Goal: Check status: Check status

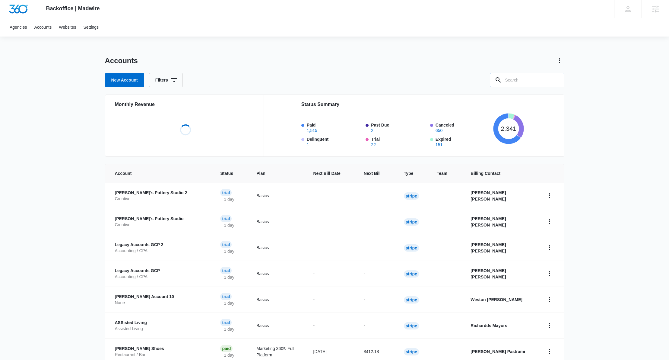
click at [531, 76] on input "text" at bounding box center [527, 80] width 75 height 14
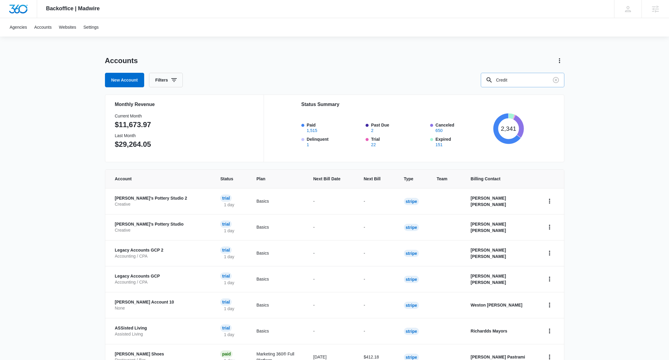
type input "Credit"
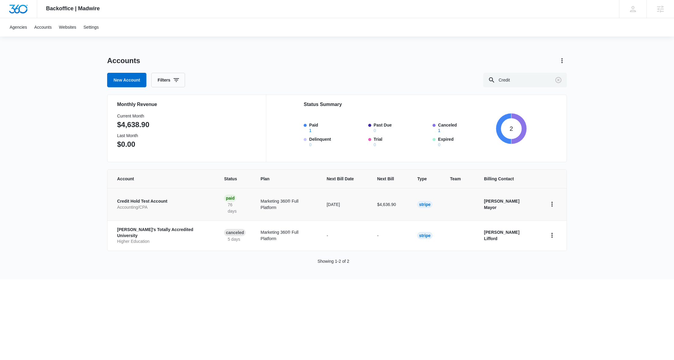
click at [126, 198] on p "Credit Hold Test Account" at bounding box center [163, 201] width 92 height 6
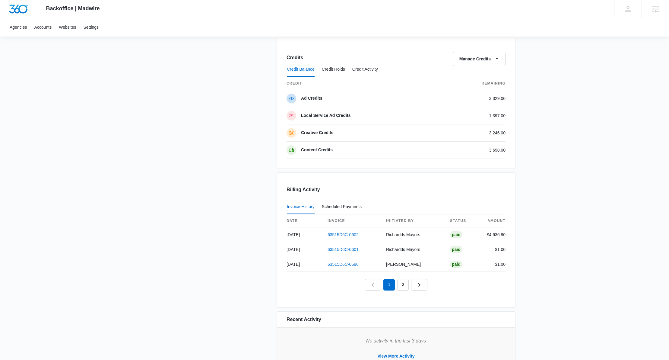
scroll to position [445, 0]
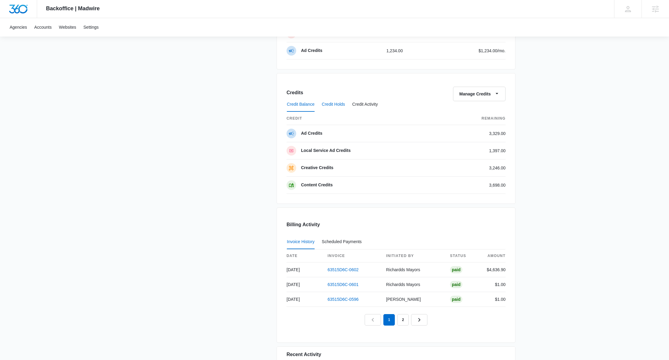
click at [343, 107] on button "Credit Holds" at bounding box center [333, 104] width 23 height 14
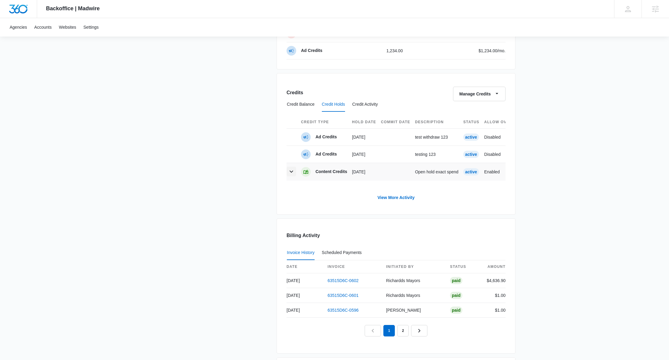
click at [293, 173] on icon "button" at bounding box center [291, 171] width 7 height 7
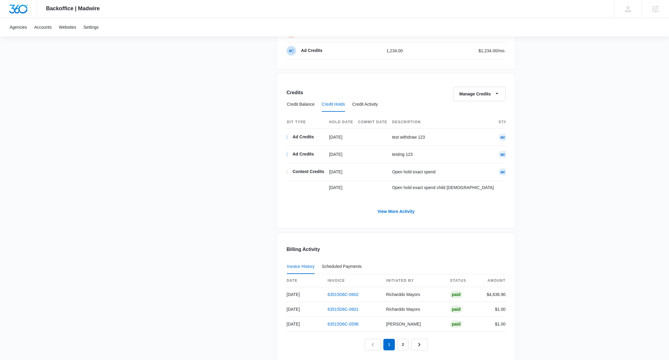
scroll to position [0, 0]
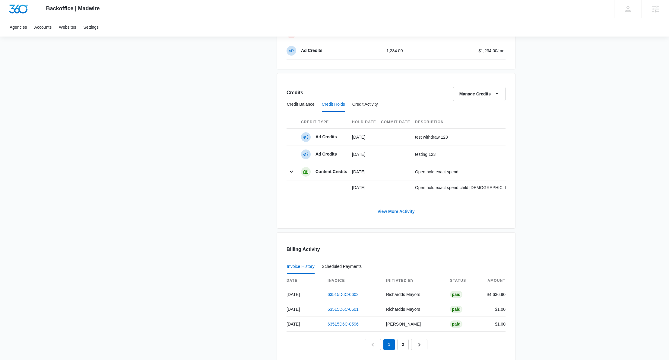
click at [407, 217] on link "View More Activity" at bounding box center [396, 211] width 49 height 14
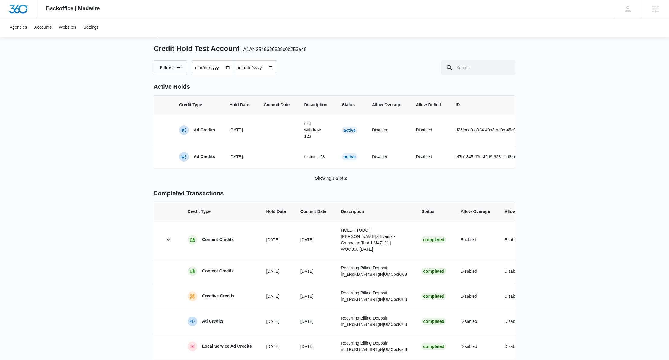
scroll to position [32, 0]
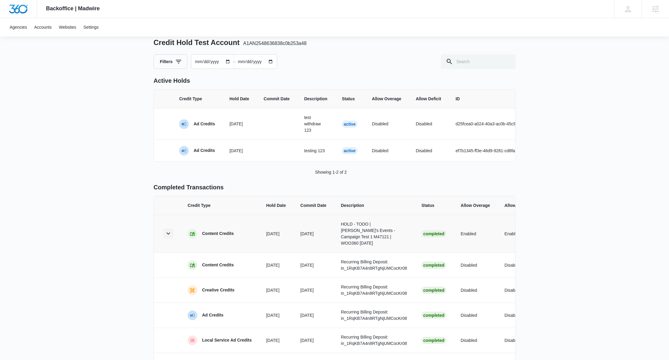
click at [170, 235] on icon "button" at bounding box center [168, 233] width 7 height 7
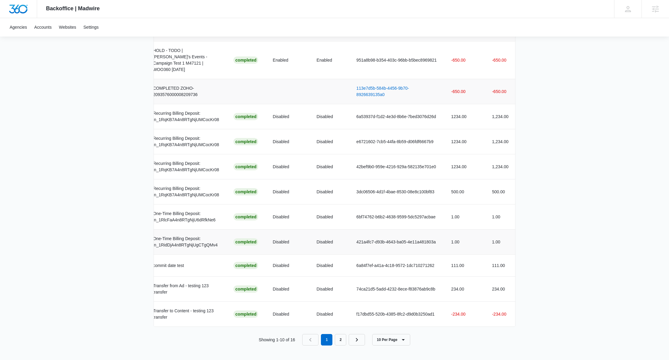
scroll to position [0, 190]
click at [397, 87] on link "113e7d5b-584b-4456-9b70-8926639135a0" at bounding box center [381, 91] width 53 height 11
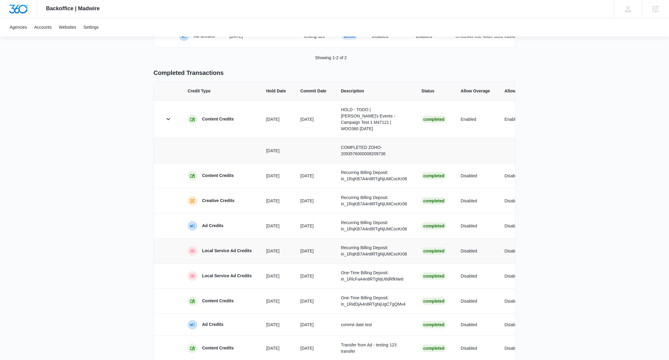
scroll to position [209, 0]
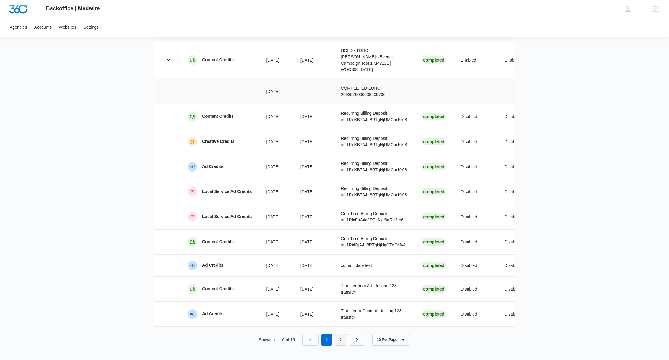
click at [343, 336] on link "2" at bounding box center [340, 339] width 11 height 11
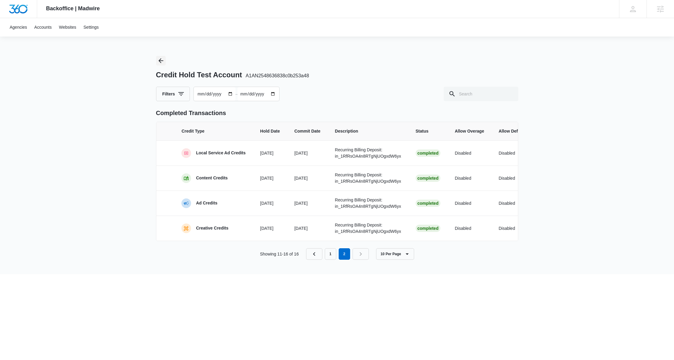
click at [161, 60] on icon "Back" at bounding box center [160, 60] width 7 height 7
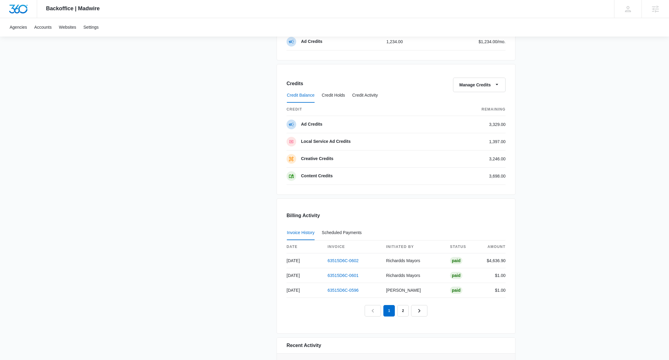
scroll to position [422, 0]
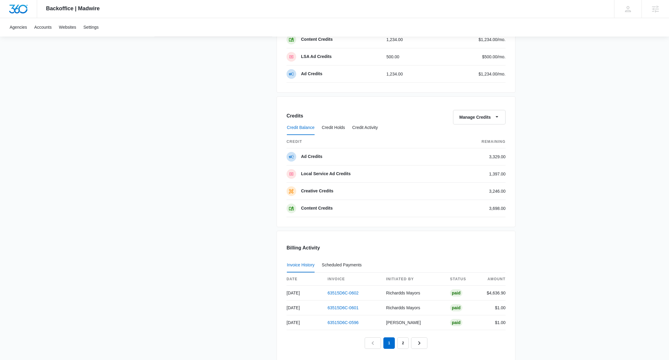
click at [375, 119] on div "Credits Manage Credits" at bounding box center [396, 117] width 219 height 14
click at [376, 127] on button "Credit Activity" at bounding box center [366, 127] width 26 height 14
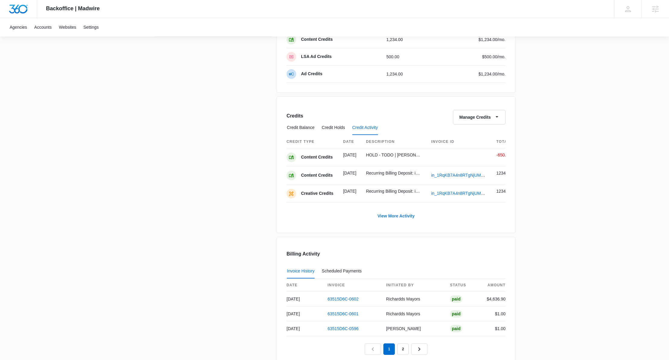
click at [407, 223] on link "View More Activity" at bounding box center [396, 216] width 49 height 14
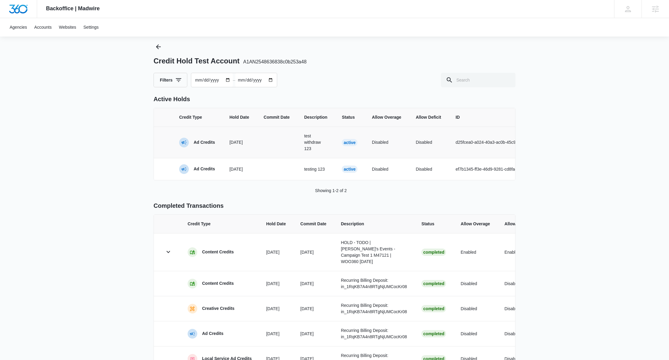
scroll to position [16, 0]
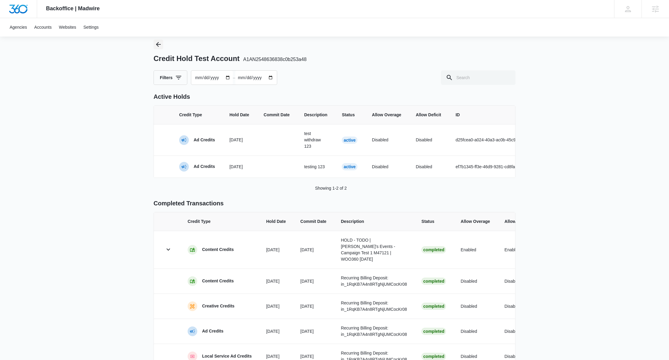
click at [158, 44] on icon "Back" at bounding box center [158, 44] width 5 height 5
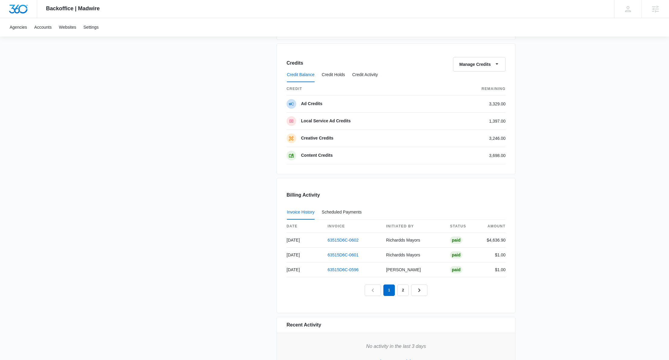
scroll to position [448, 0]
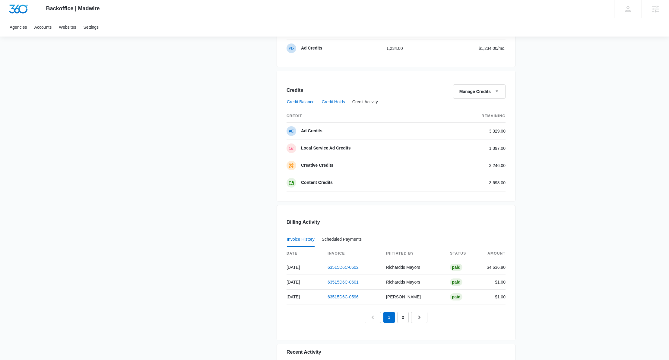
click at [342, 103] on button "Credit Holds" at bounding box center [333, 102] width 23 height 14
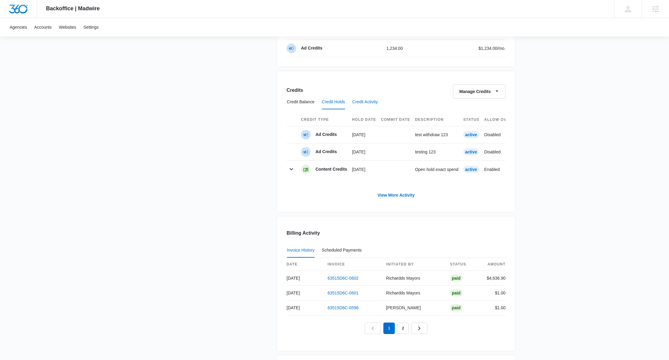
click at [373, 101] on button "Credit Activity" at bounding box center [366, 102] width 26 height 14
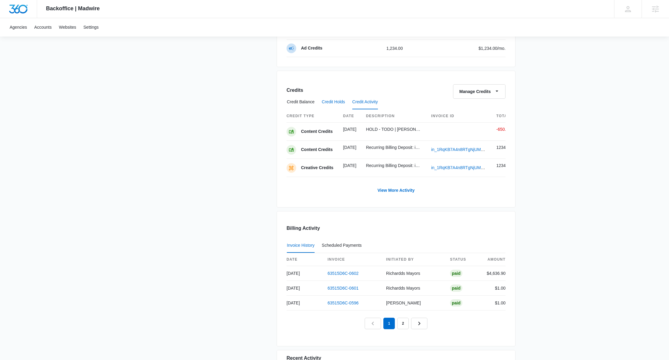
click at [335, 101] on button "Credit Holds" at bounding box center [333, 102] width 23 height 14
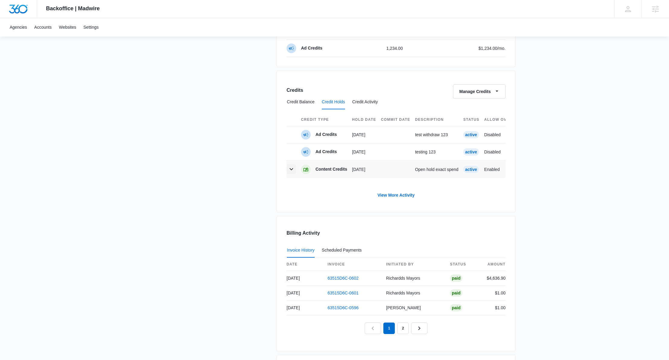
click at [288, 170] on icon "button" at bounding box center [291, 168] width 7 height 7
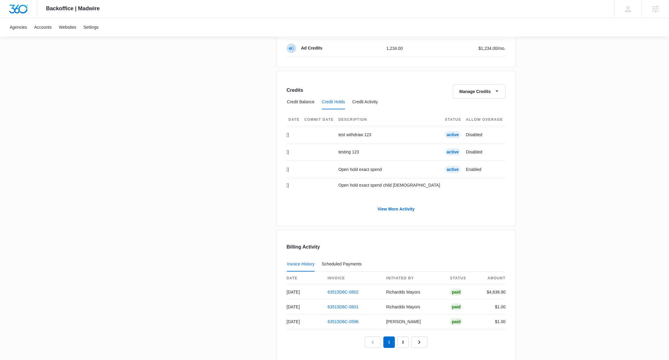
scroll to position [0, 76]
